Goal: Information Seeking & Learning: Find specific fact

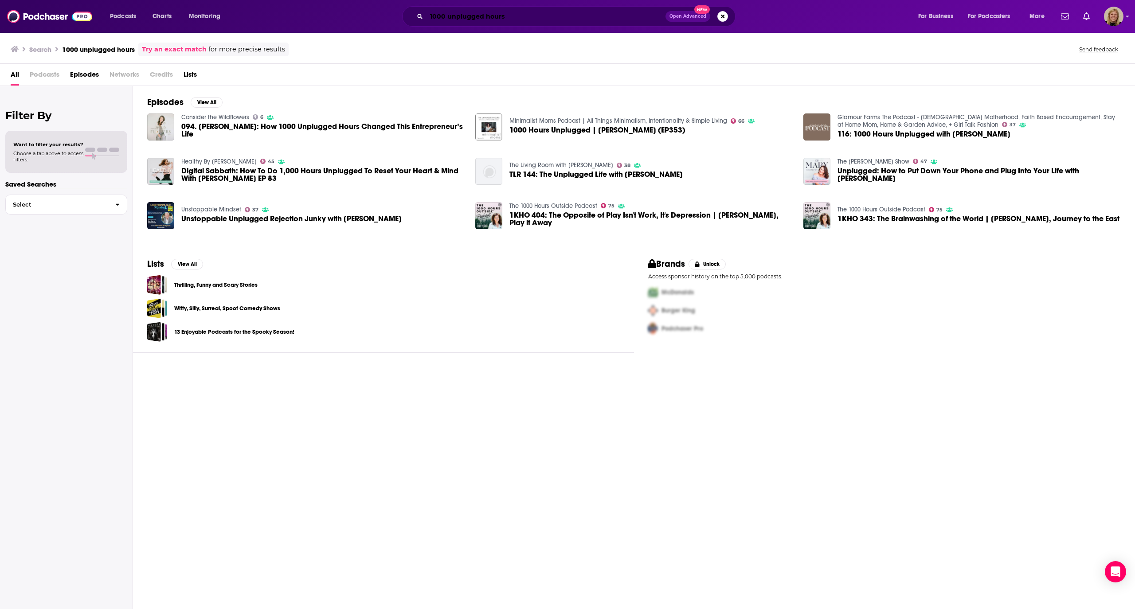
click at [527, 15] on input "1000 unplugged hours" at bounding box center [546, 16] width 239 height 14
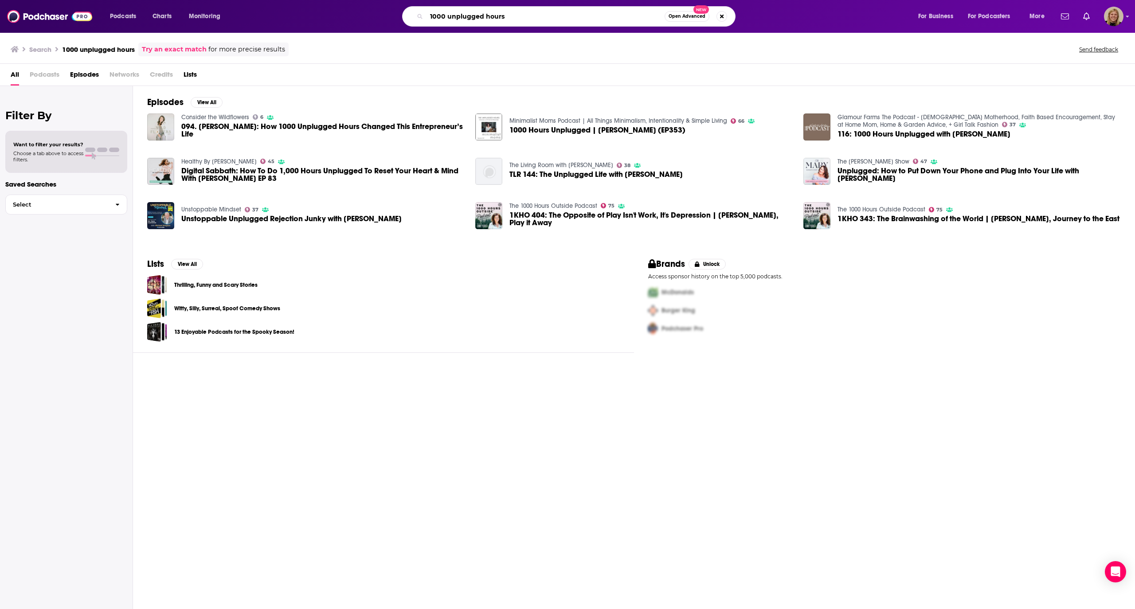
click at [527, 15] on input "1000 unplugged hours" at bounding box center [546, 16] width 238 height 14
type input "divorced smiling girl"
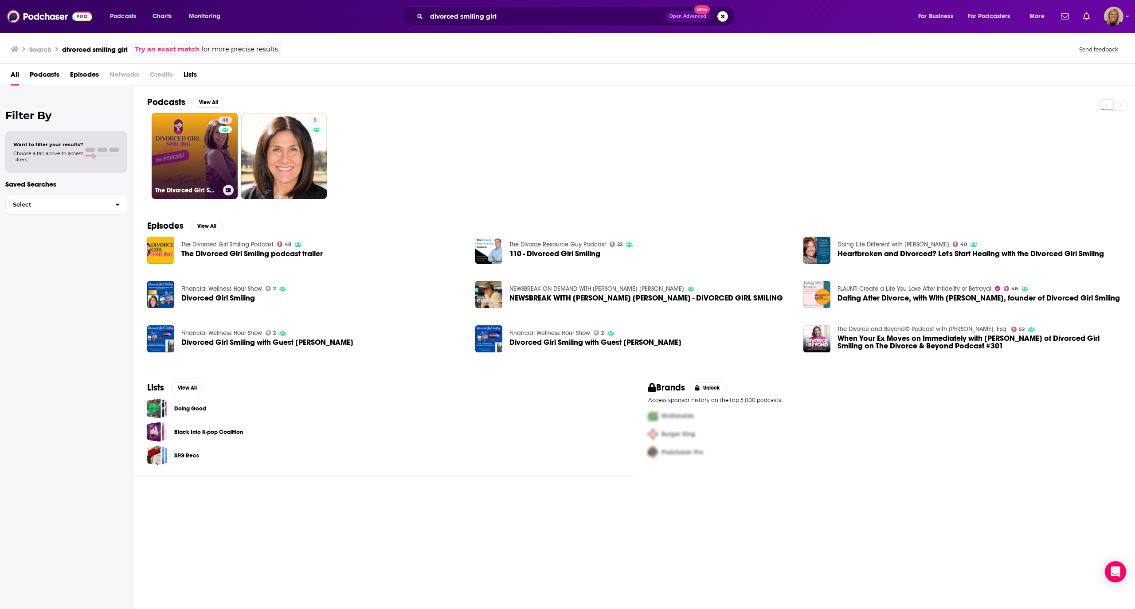
click at [192, 137] on link "48 The Divorced Girl Smiling Podcast" at bounding box center [195, 156] width 86 height 86
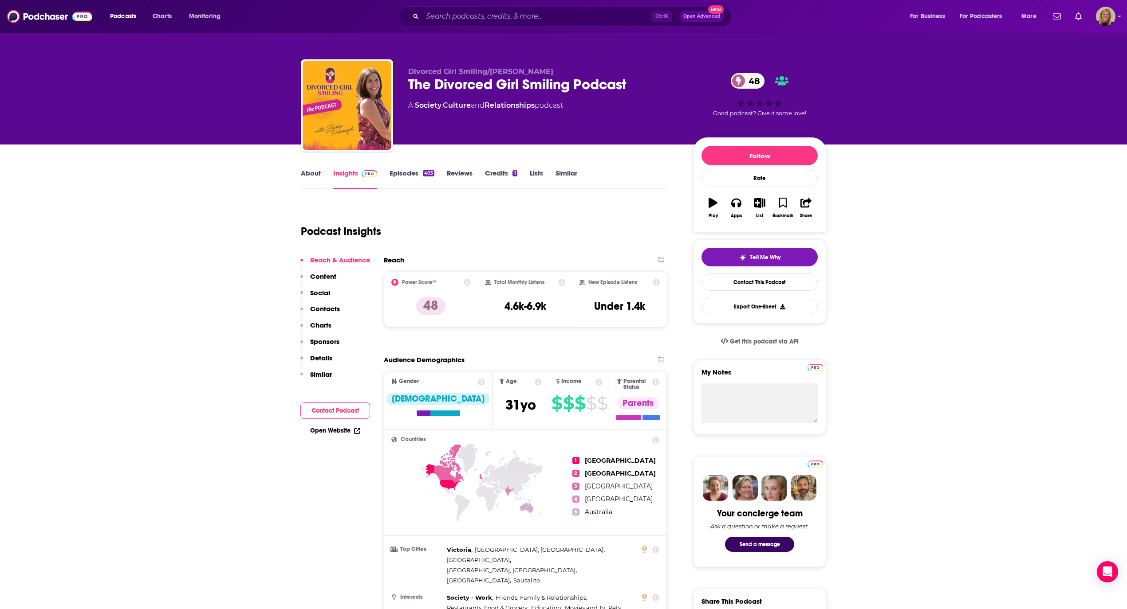
click at [305, 173] on link "About" at bounding box center [311, 179] width 20 height 20
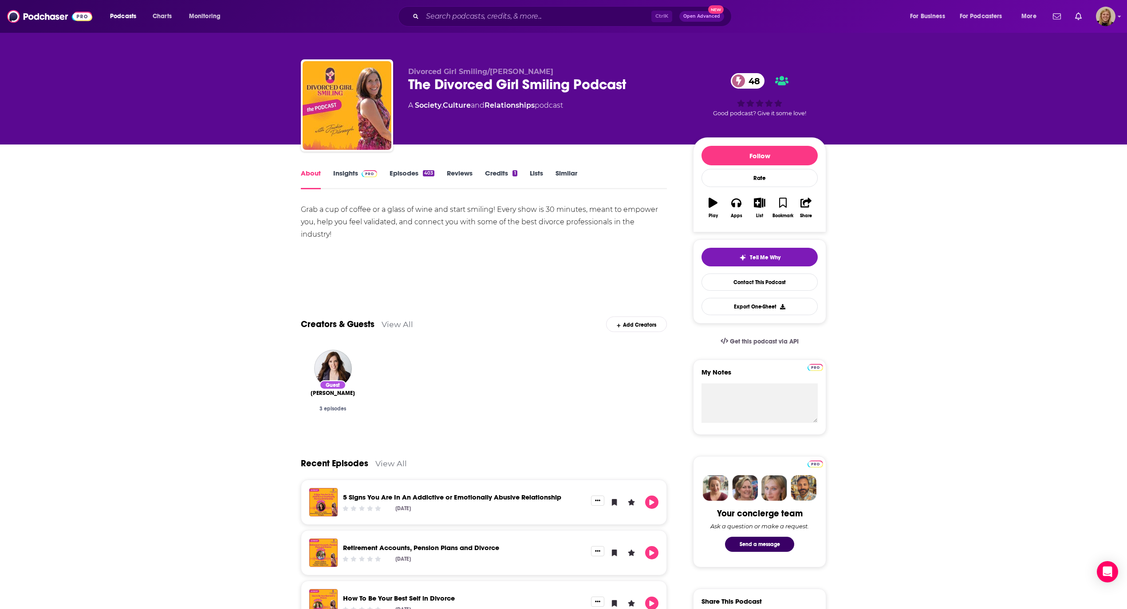
click at [344, 171] on link "Insights" at bounding box center [355, 179] width 44 height 20
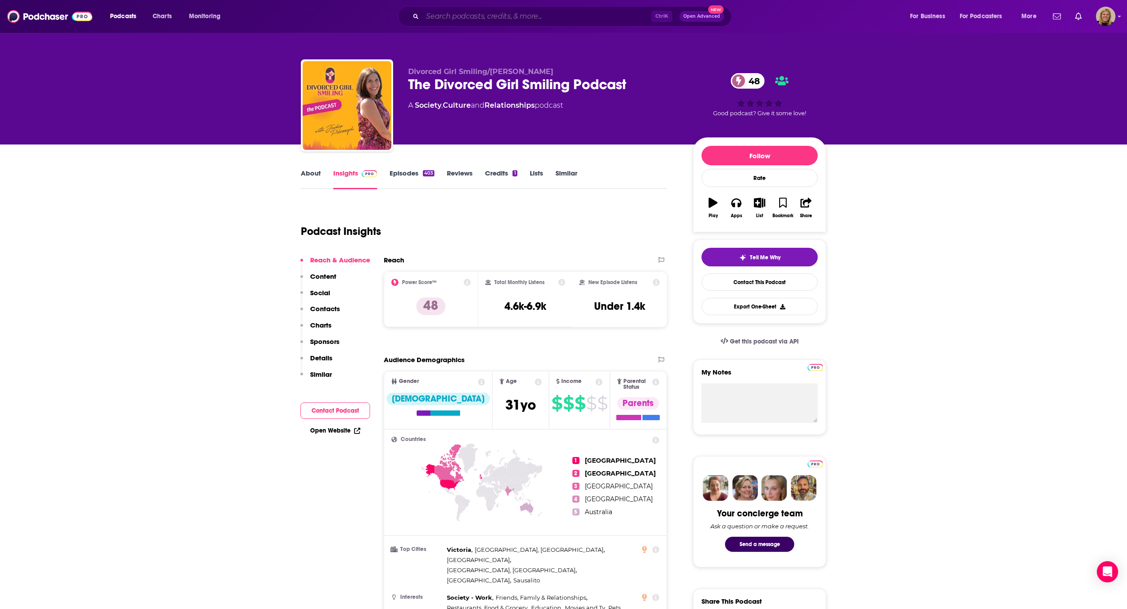
click at [474, 15] on input "Search podcasts, credits, & more..." at bounding box center [536, 16] width 229 height 14
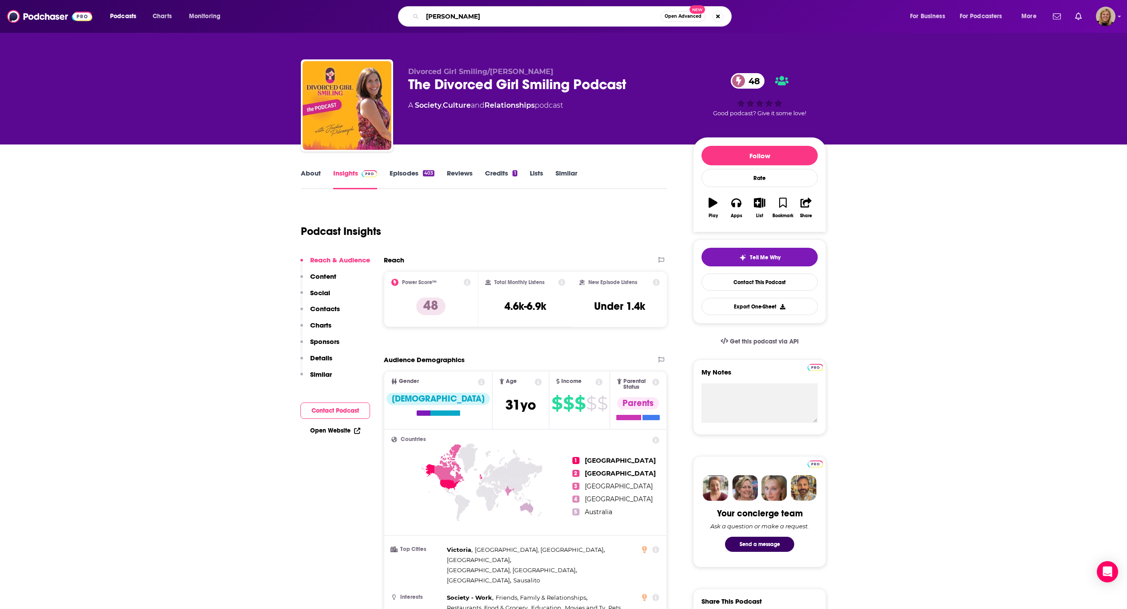
type input "[PERSON_NAME]"
